Goal: Information Seeking & Learning: Learn about a topic

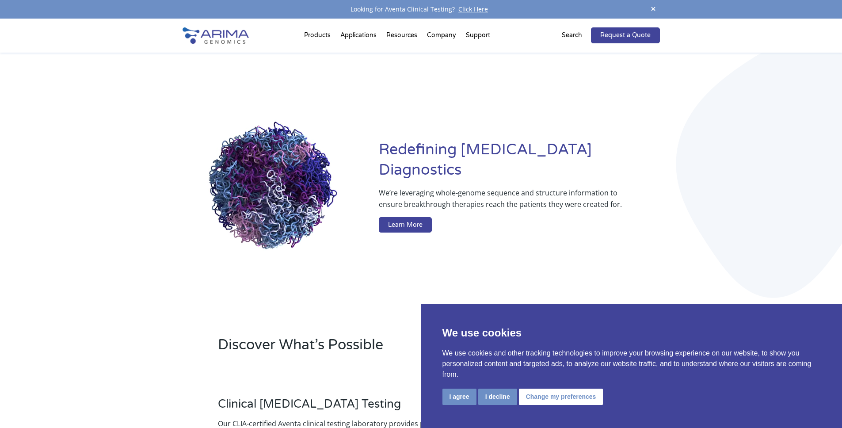
drag, startPoint x: 234, startPoint y: 171, endPoint x: 273, endPoint y: 207, distance: 52.8
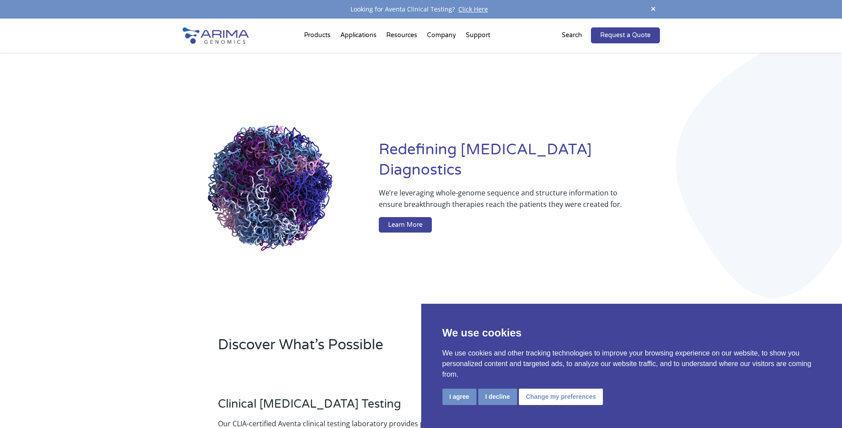
click at [273, 207] on video at bounding box center [273, 188] width 182 height 182
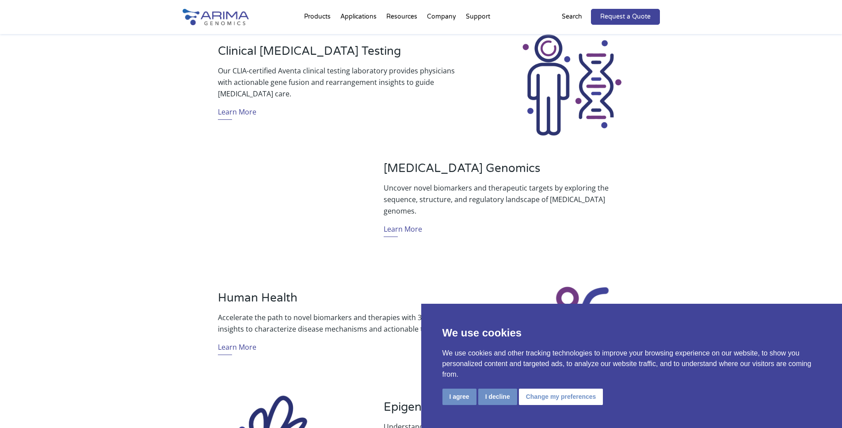
scroll to position [353, 0]
click at [507, 393] on button "I decline" at bounding box center [497, 396] width 39 height 16
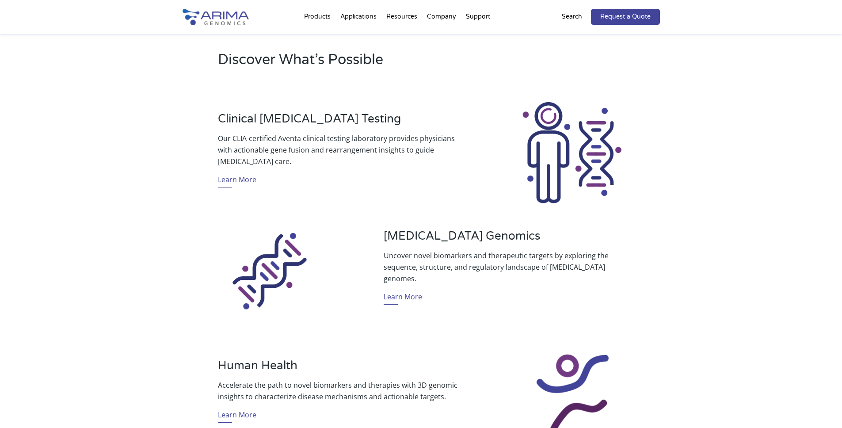
scroll to position [0, 0]
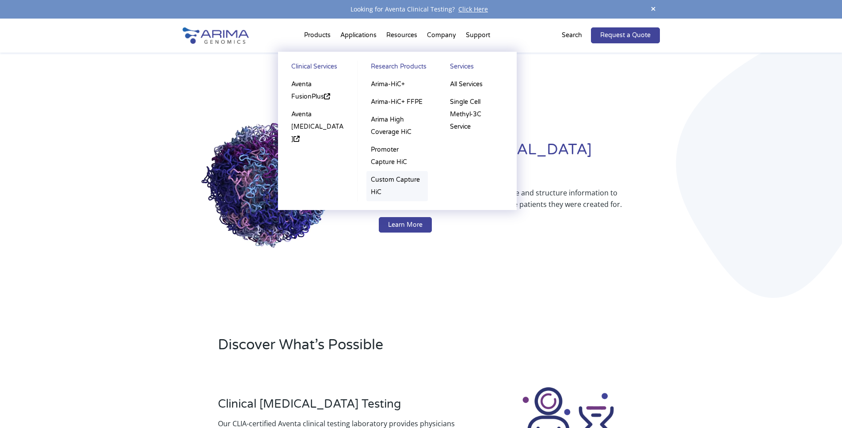
click at [381, 179] on link "Custom Capture HiC" at bounding box center [396, 186] width 61 height 30
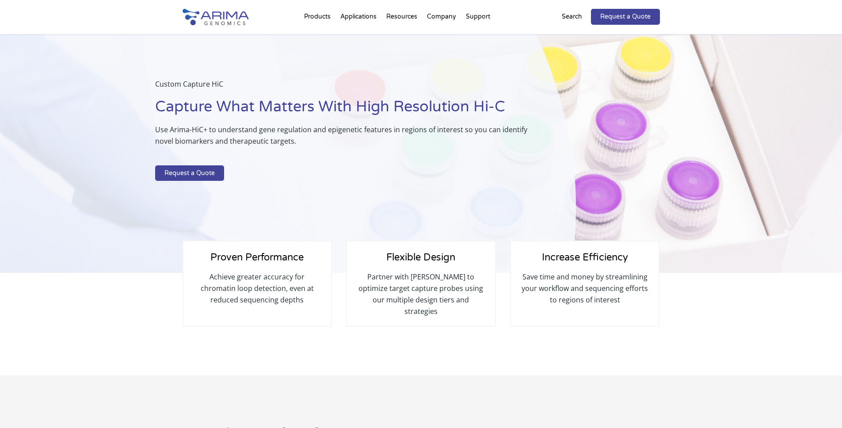
click at [204, 21] on img at bounding box center [215, 17] width 66 height 16
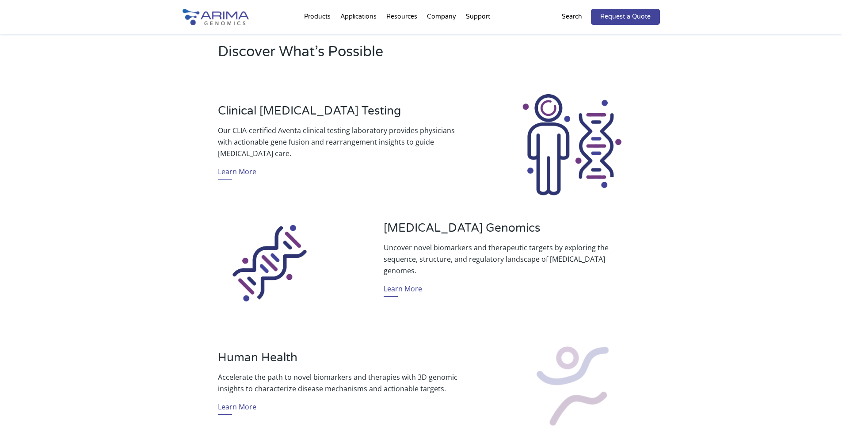
scroll to position [283, 0]
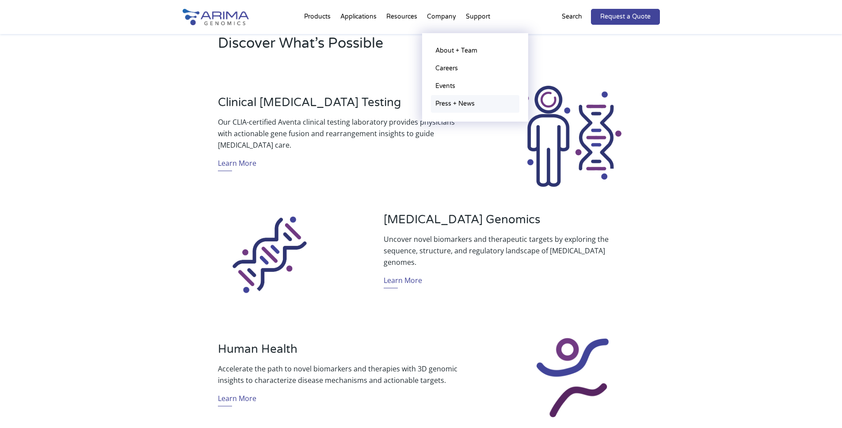
click at [473, 104] on link "Press + News" at bounding box center [475, 104] width 88 height 18
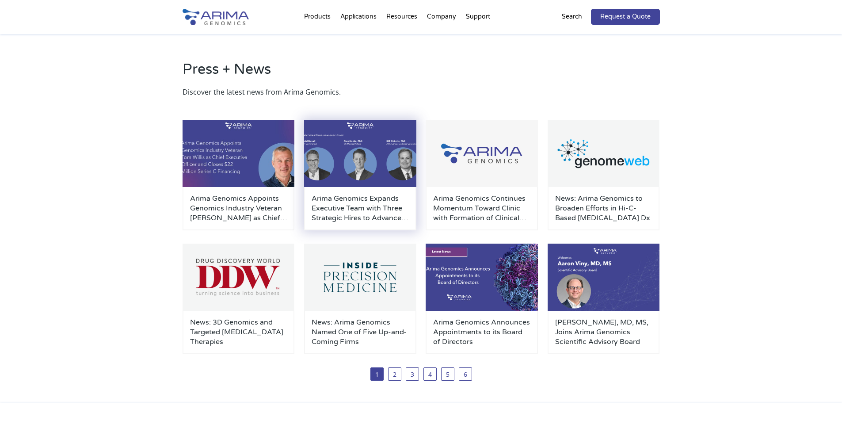
click at [350, 148] on img at bounding box center [360, 153] width 112 height 67
